Goal: Information Seeking & Learning: Learn about a topic

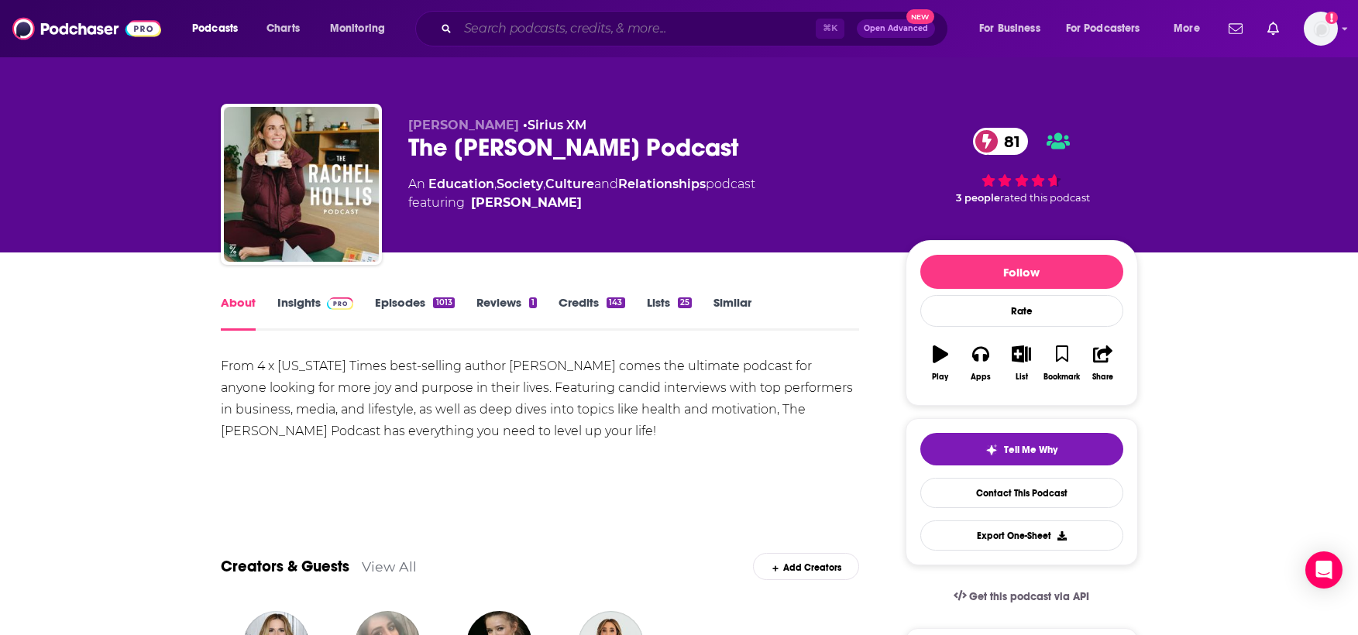
click at [623, 32] on input "Search podcasts, credits, & more..." at bounding box center [637, 28] width 358 height 25
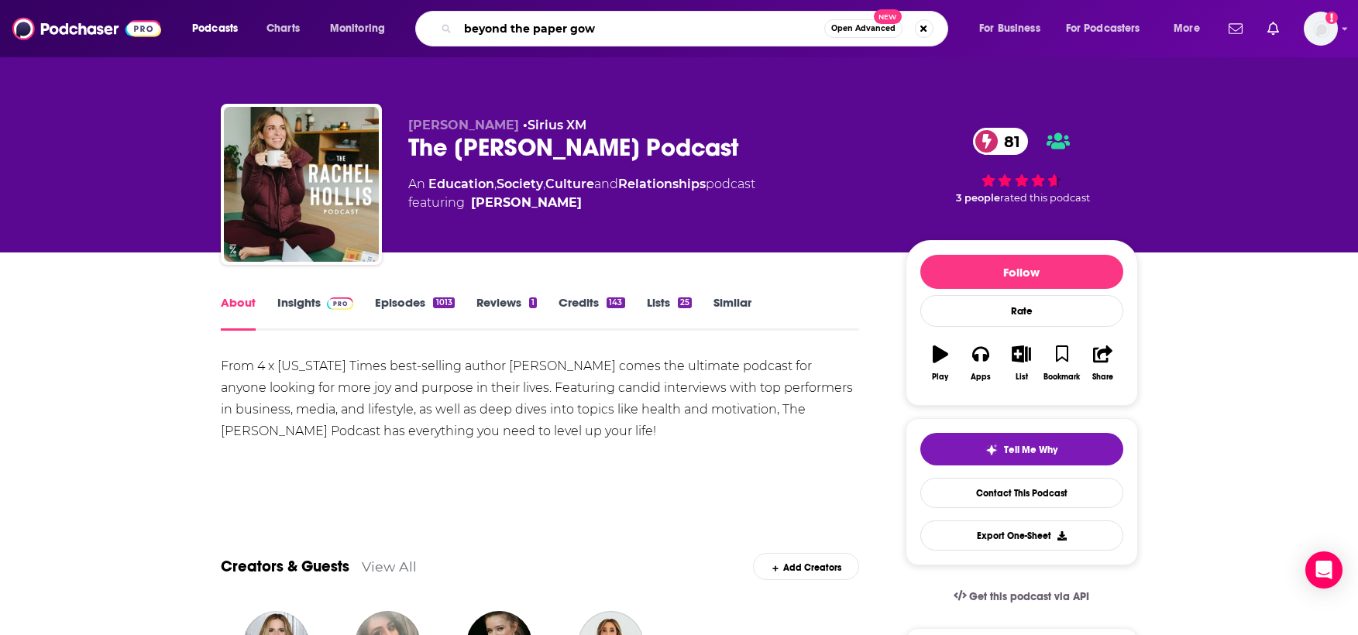
type input "beyond the paper gown"
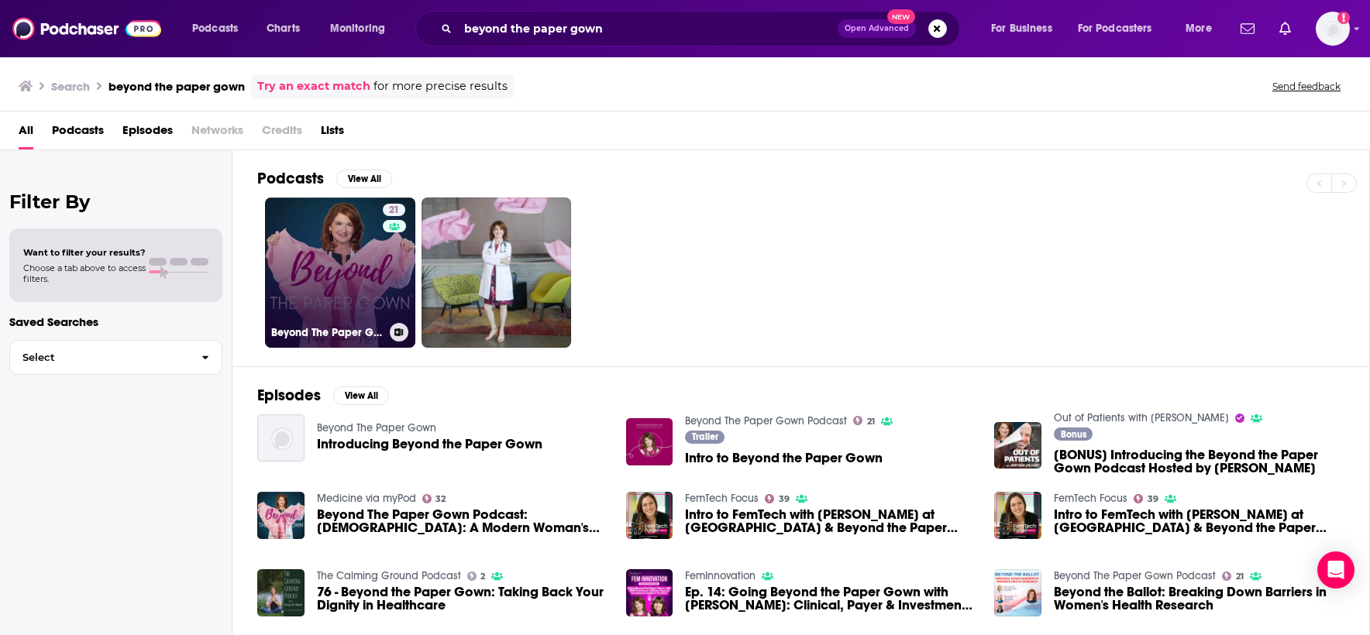
click at [362, 272] on link "21 Beyond The Paper Gown Podcast" at bounding box center [340, 273] width 150 height 150
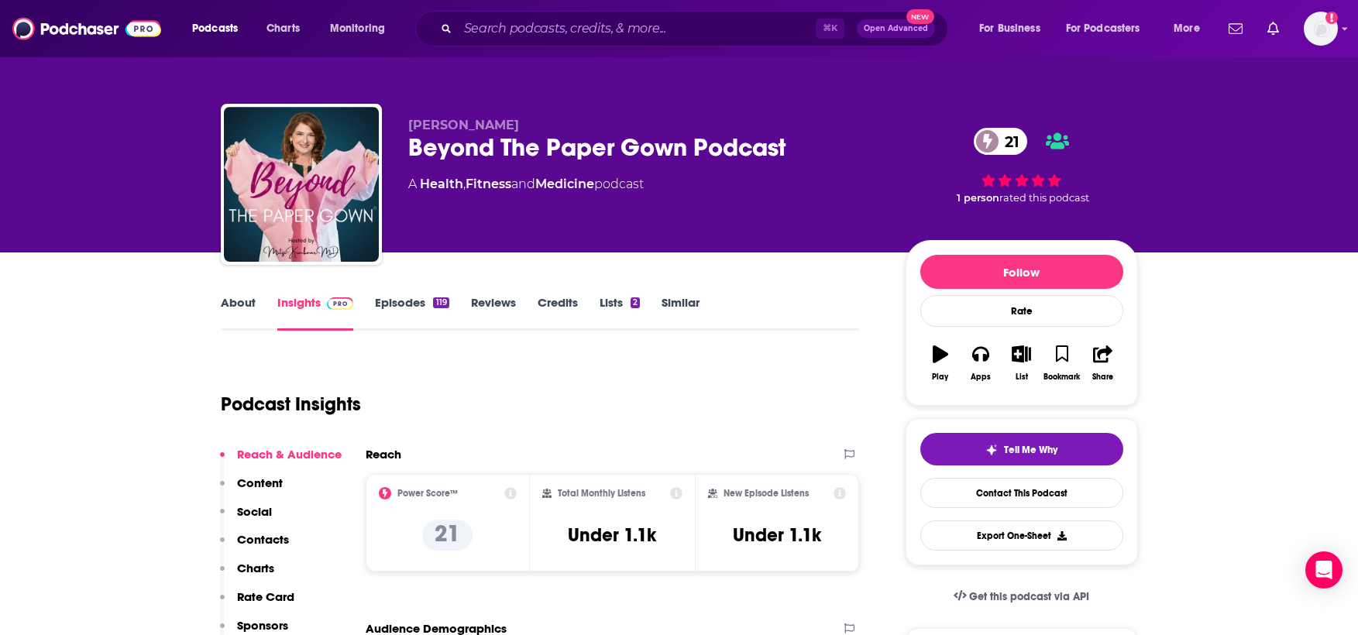
click at [249, 310] on link "About" at bounding box center [238, 313] width 35 height 36
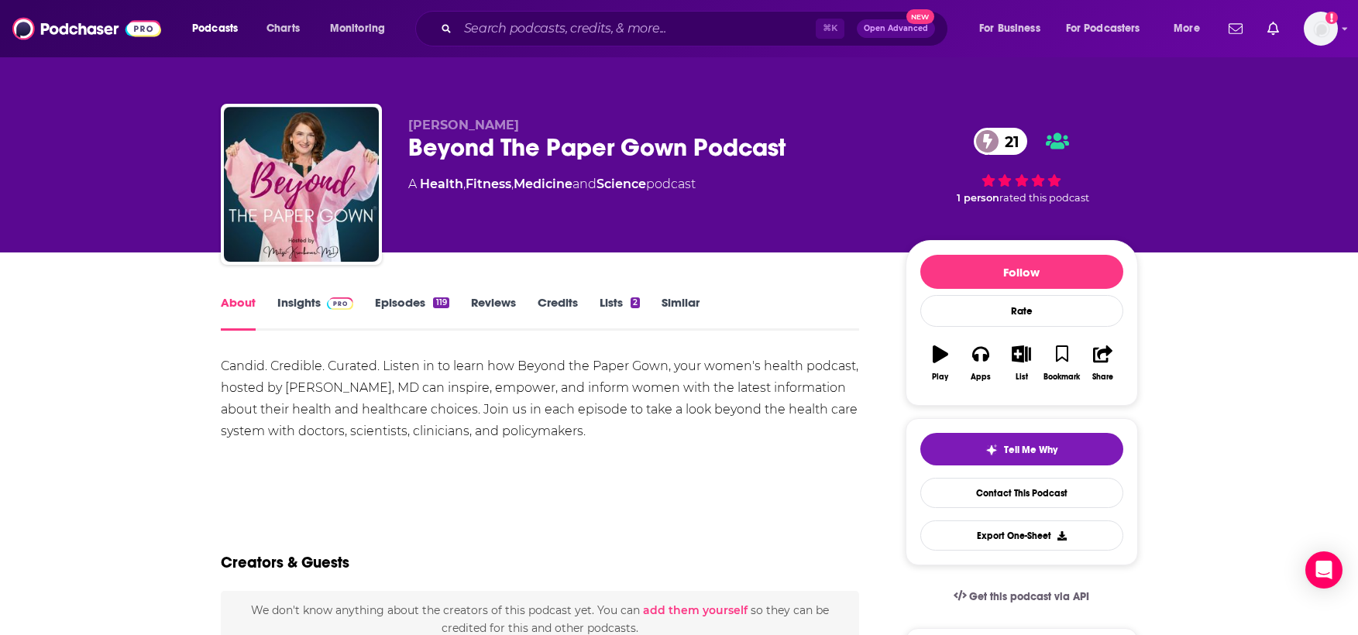
drag, startPoint x: 592, startPoint y: 433, endPoint x: 527, endPoint y: 409, distance: 69.4
click at [527, 409] on div "Candid. Credible. Curated. Listen in to learn how Beyond the Paper Gown, your w…" at bounding box center [540, 399] width 639 height 87
click at [305, 305] on link "Insights" at bounding box center [315, 313] width 77 height 36
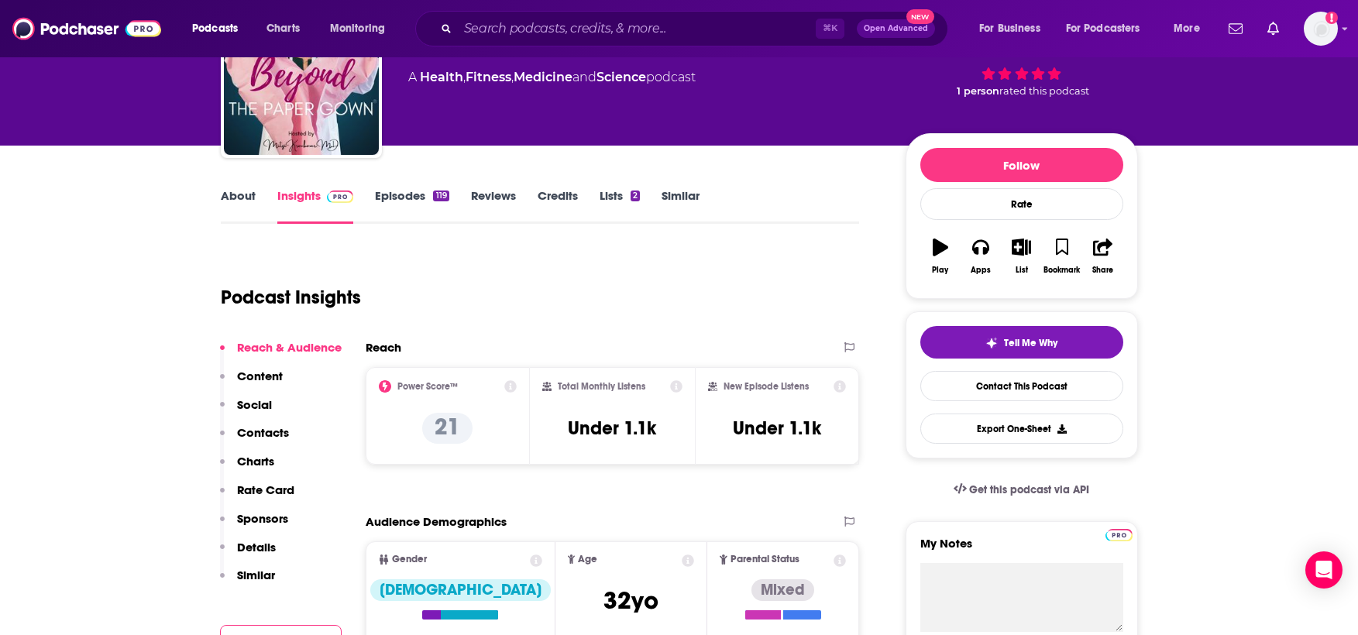
scroll to position [95, 0]
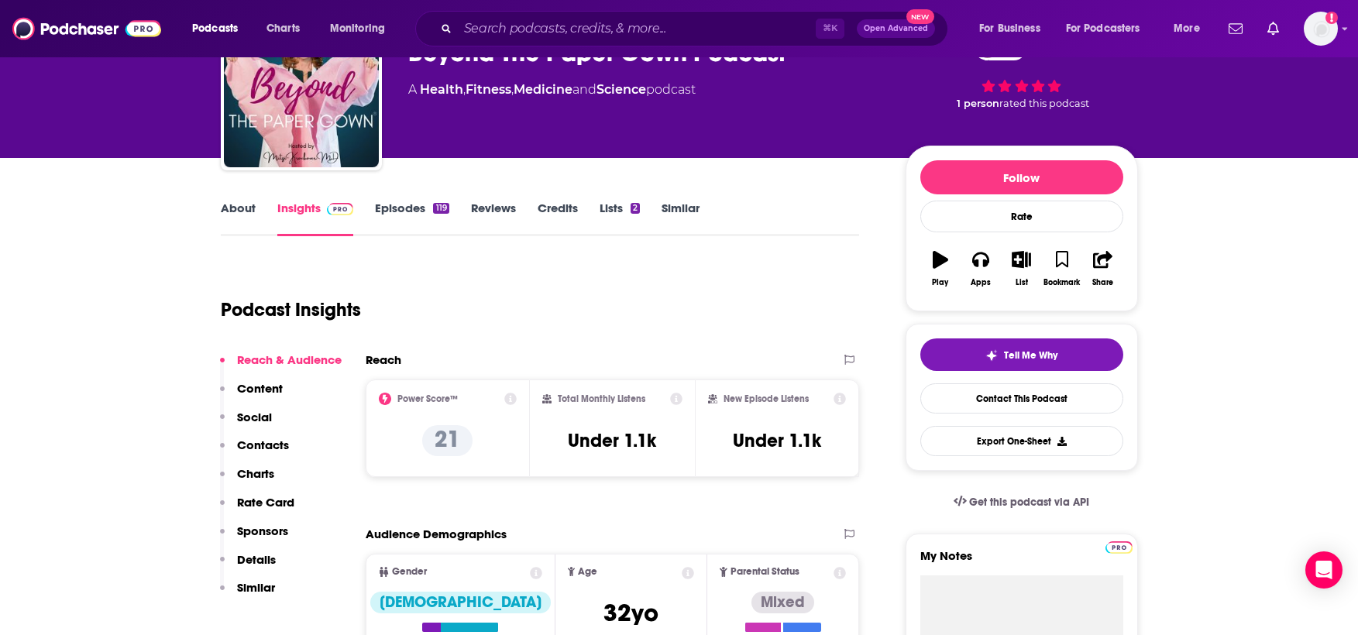
click at [243, 210] on link "About" at bounding box center [238, 219] width 35 height 36
